Goal: Navigation & Orientation: Find specific page/section

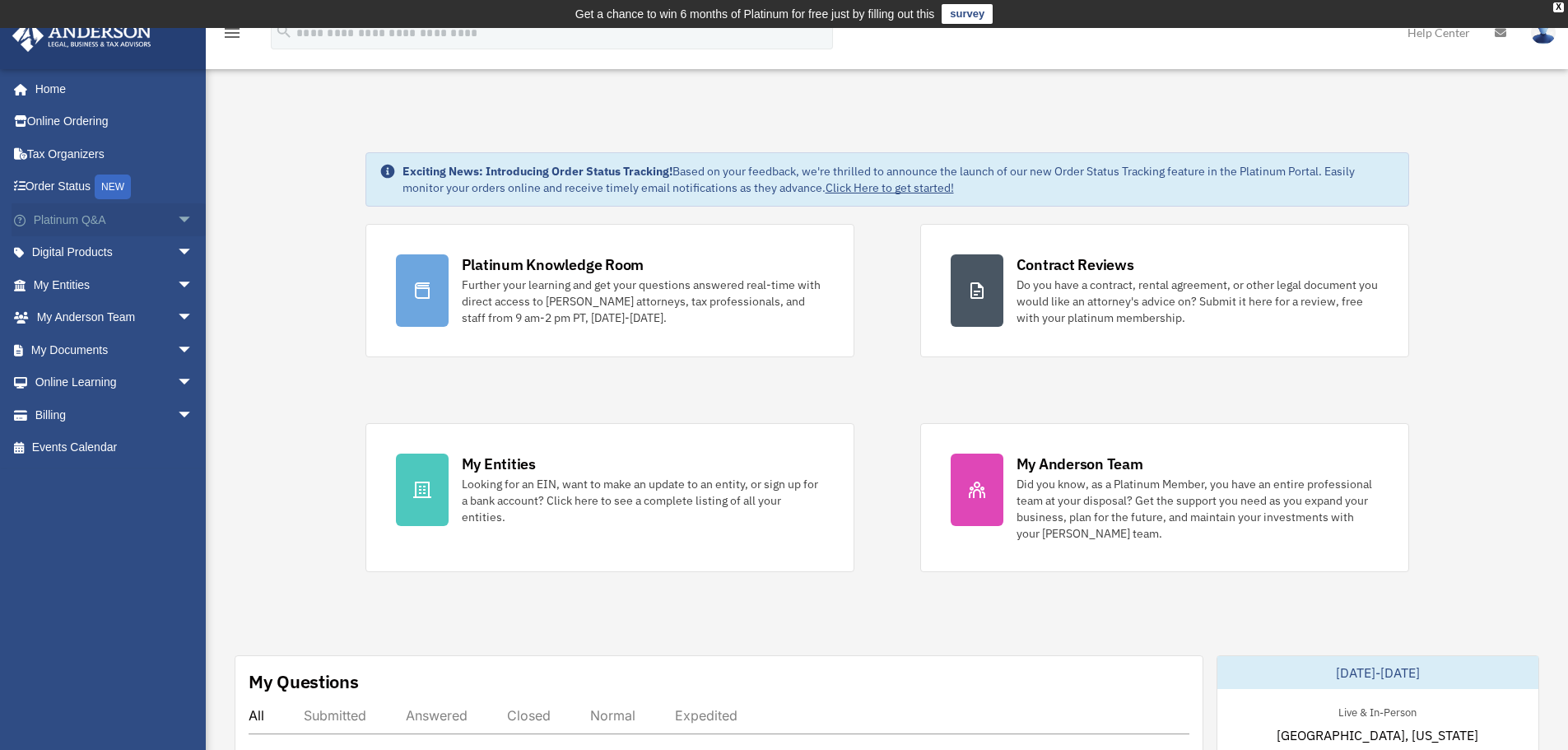
click at [86, 221] on link "Platinum Q&A arrow_drop_down" at bounding box center [115, 219] width 206 height 33
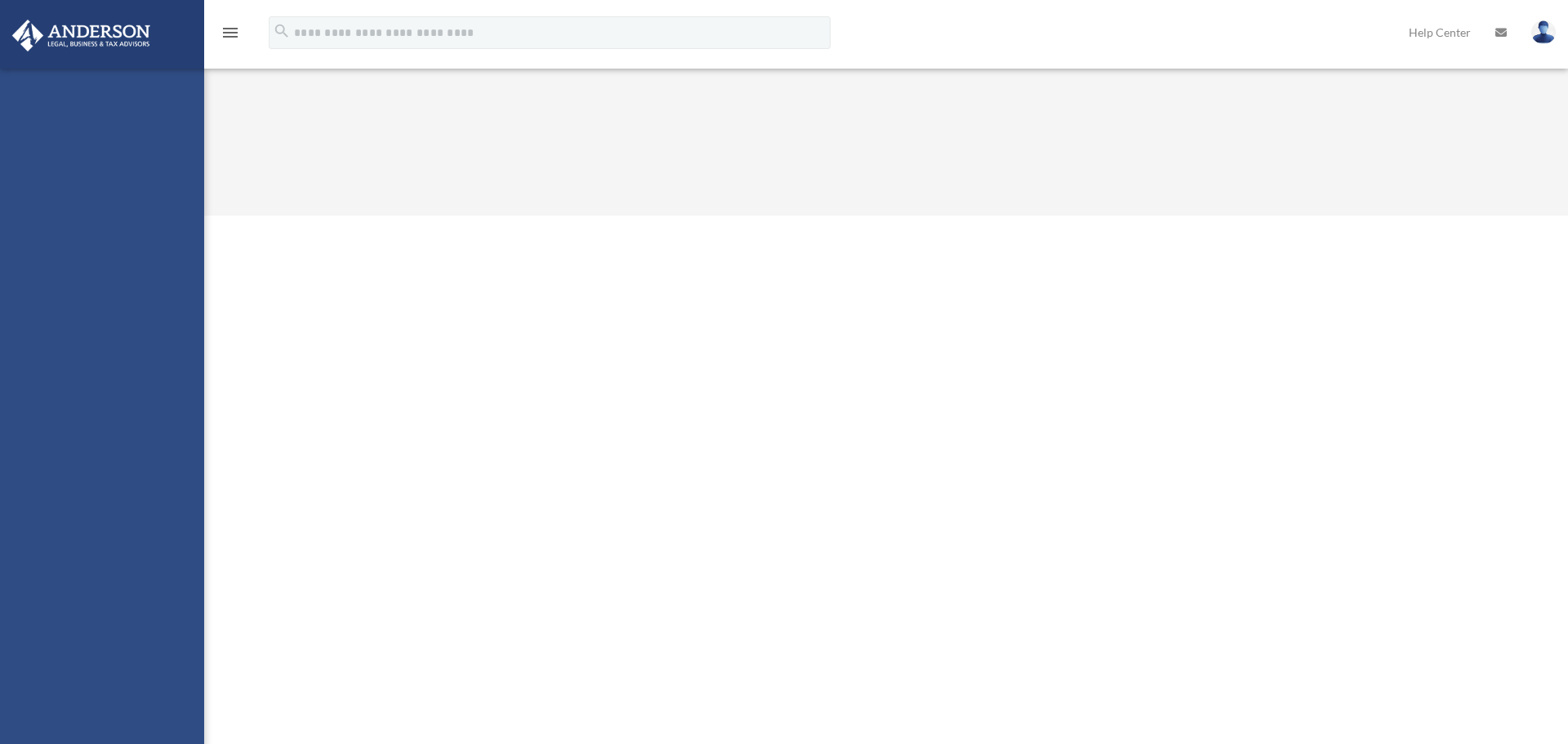
click at [169, 213] on div "[PERSON_NAME][EMAIL_ADDRESS][DOMAIN_NAME] Sign Out [PERSON_NAME][EMAIL_ADDRESS]…" at bounding box center [101, 441] width 204 height 744
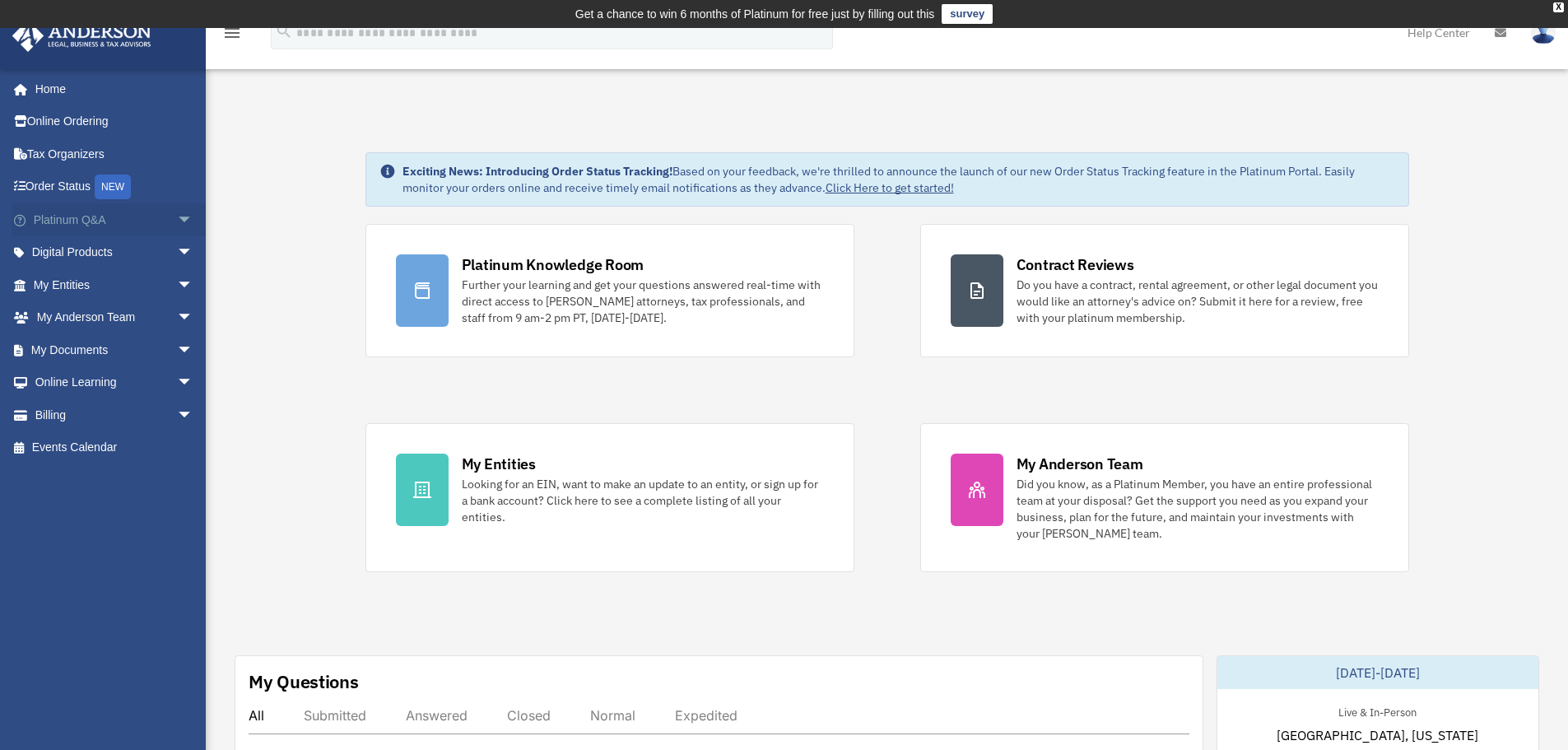
click at [177, 218] on span "arrow_drop_down" at bounding box center [193, 220] width 33 height 34
